Goal: Information Seeking & Learning: Learn about a topic

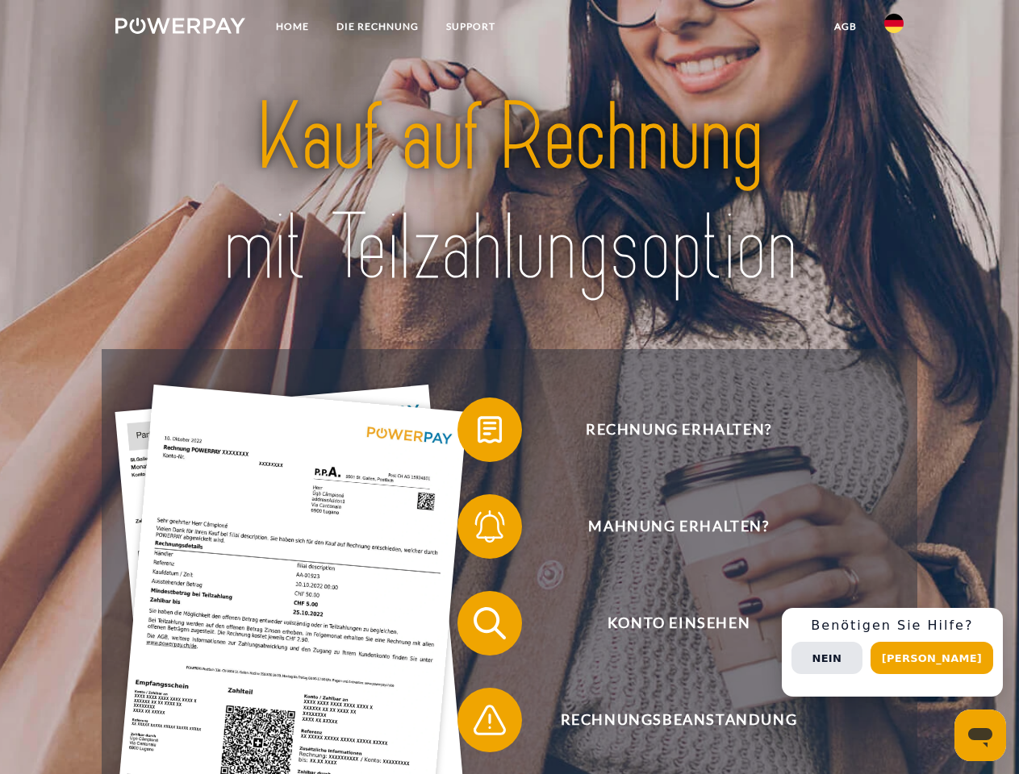
click at [180, 28] on img at bounding box center [180, 26] width 130 height 16
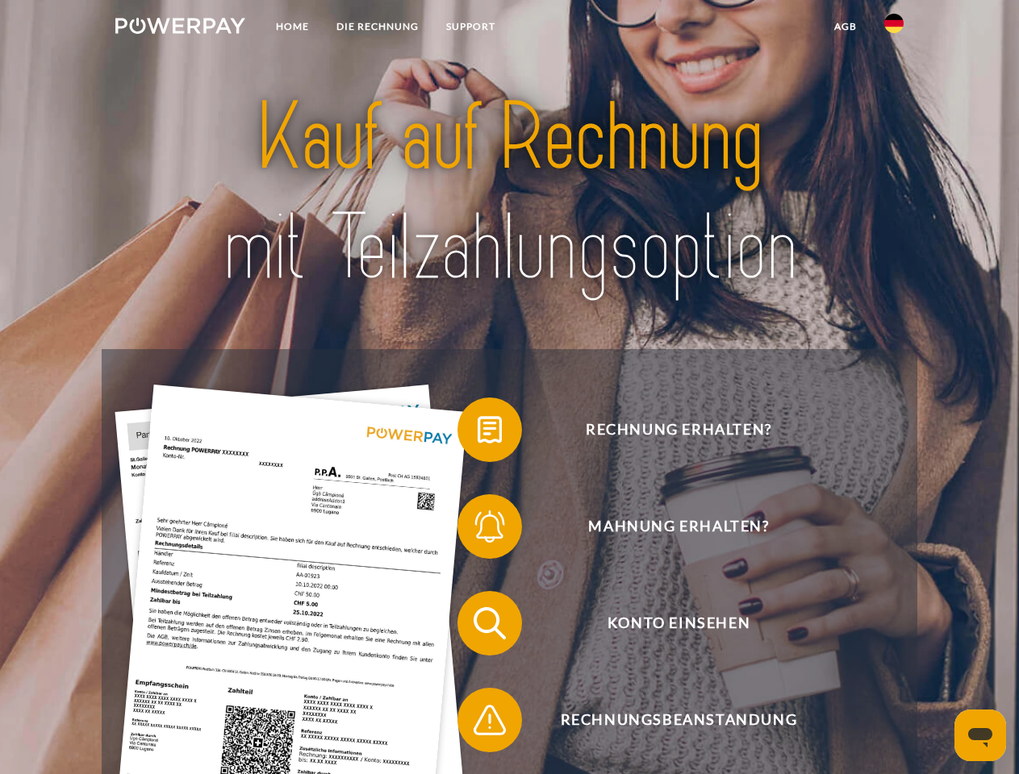
click at [894, 28] on img at bounding box center [893, 23] width 19 height 19
click at [844, 27] on link "agb" at bounding box center [845, 26] width 50 height 29
click at [477, 433] on span at bounding box center [465, 430] width 81 height 81
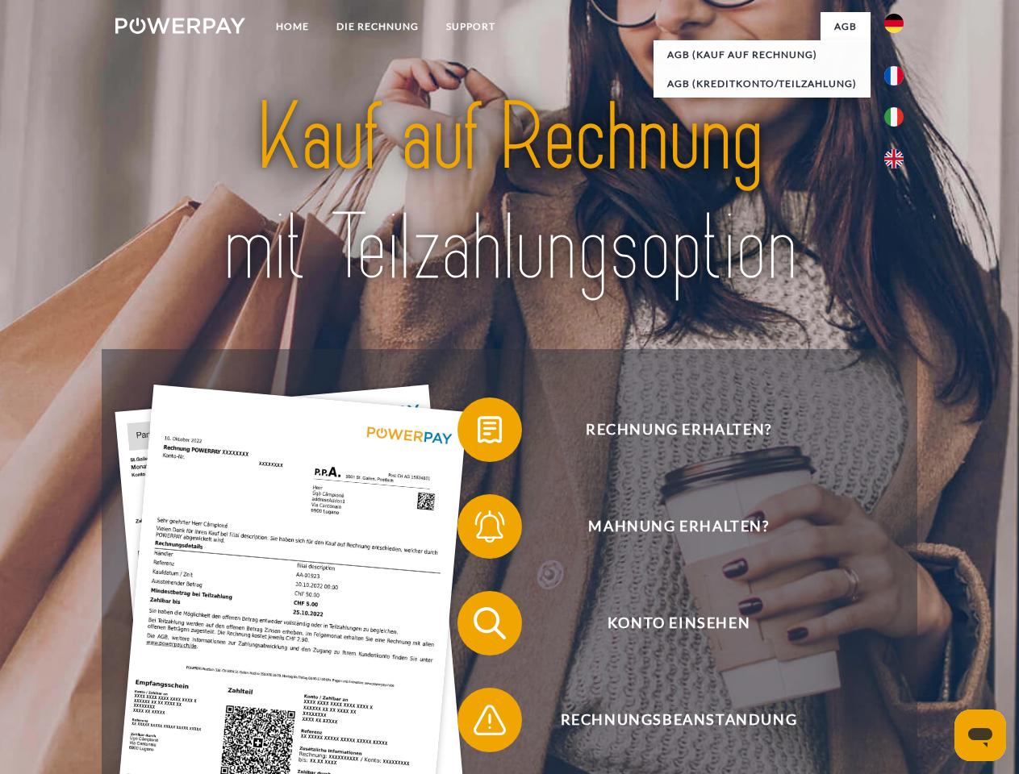
click at [477, 530] on span at bounding box center [465, 526] width 81 height 81
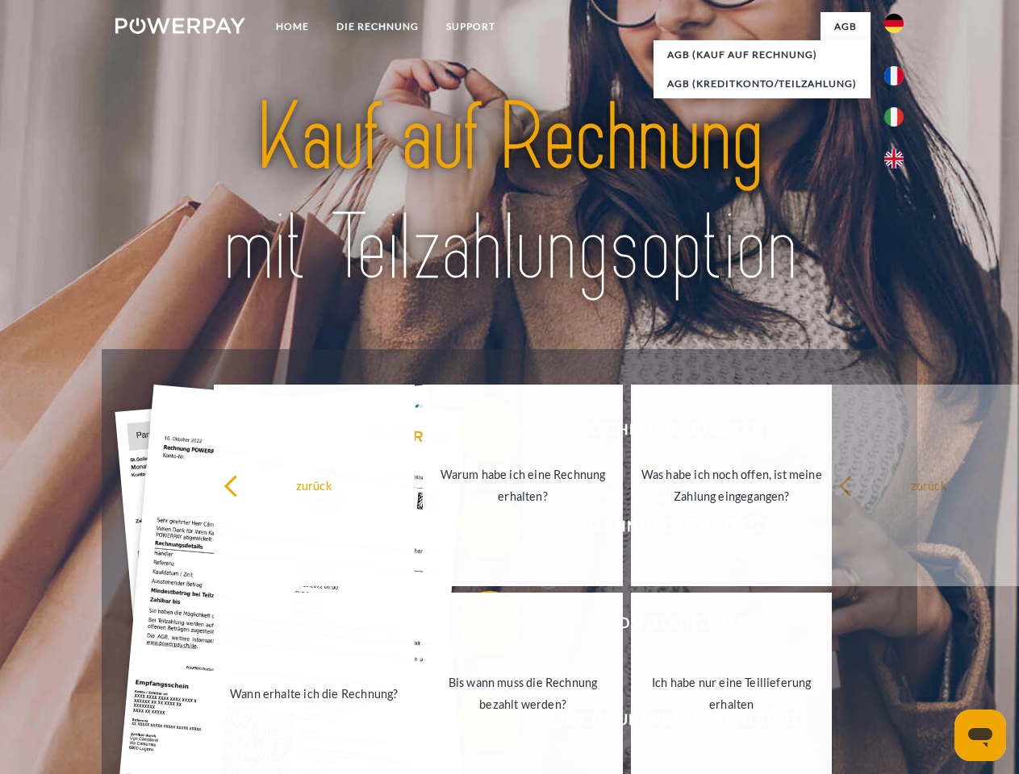
click at [477, 627] on link "Bis wann muss die Rechnung bezahlt werden?" at bounding box center [523, 694] width 201 height 202
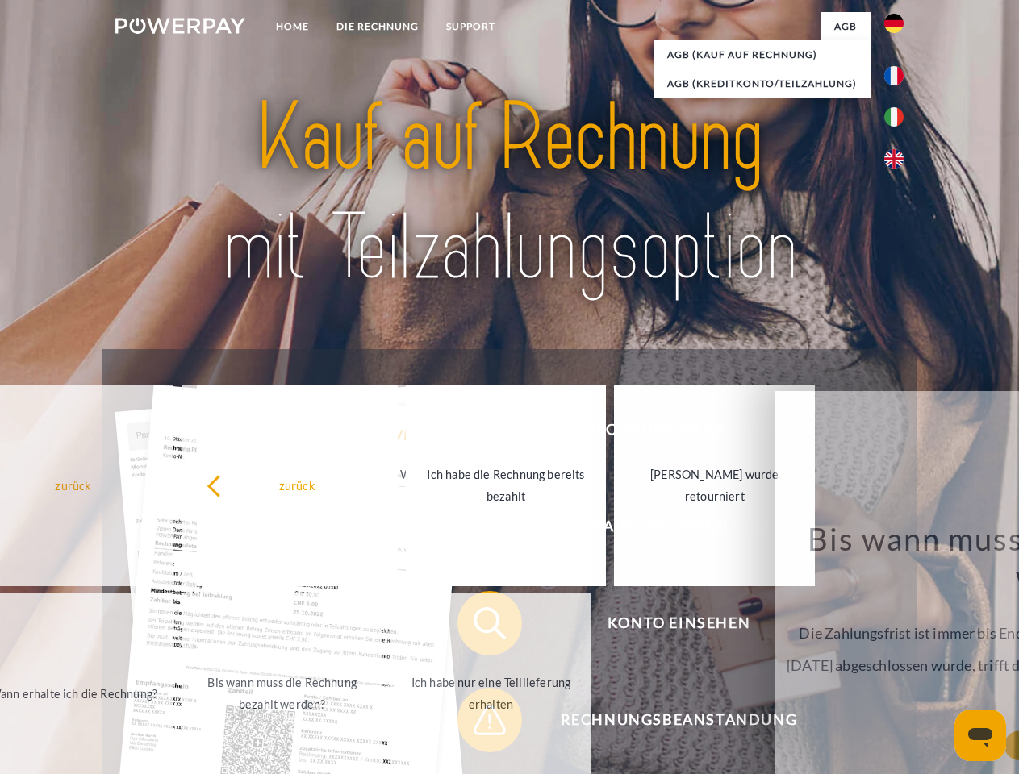
click at [477, 723] on link "Ich habe nur eine Teillieferung erhalten" at bounding box center [490, 694] width 201 height 202
click at [898, 652] on div "Rechnung erhalten? Mahnung erhalten? Konto einsehen" at bounding box center [509, 671] width 815 height 645
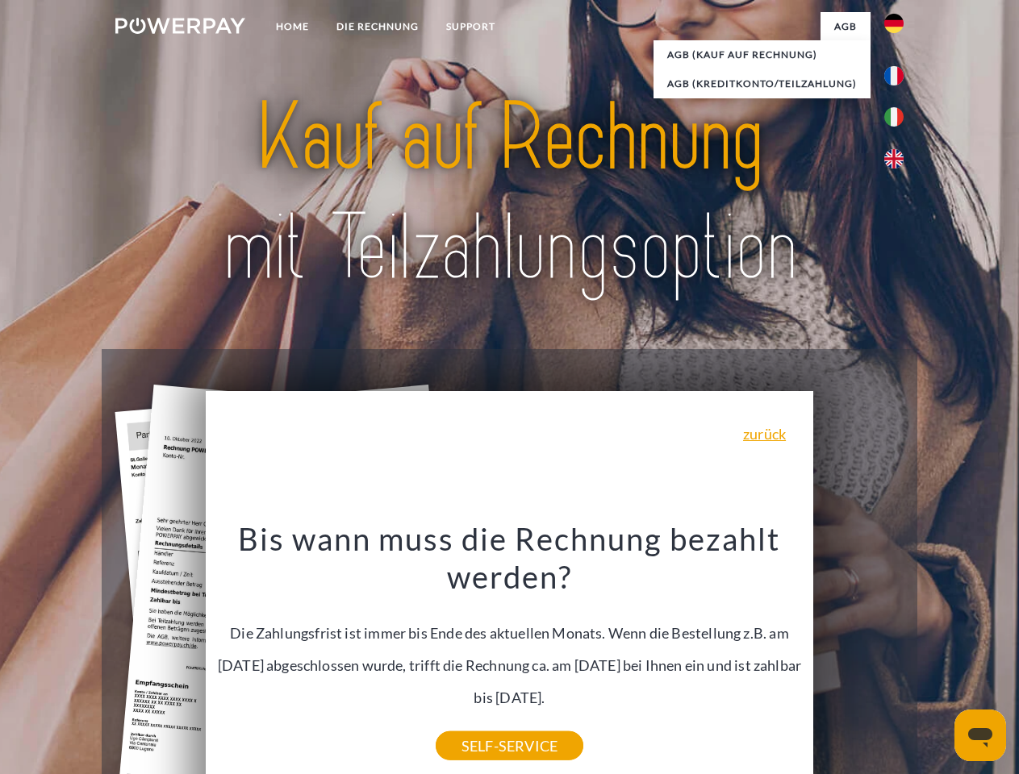
click at [858, 656] on span "Konto einsehen" at bounding box center [678, 623] width 395 height 65
click at [937, 658] on header "Home DIE RECHNUNG SUPPORT" at bounding box center [509, 557] width 1019 height 1114
